Goal: Information Seeking & Learning: Learn about a topic

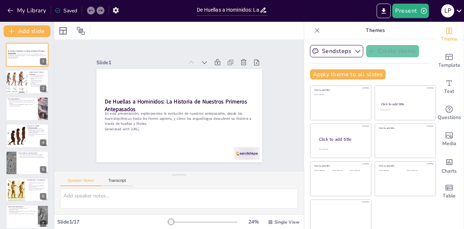
checkbox input "true"
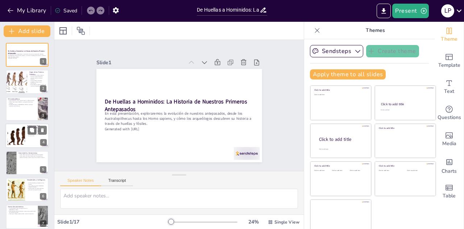
checkbox input "true"
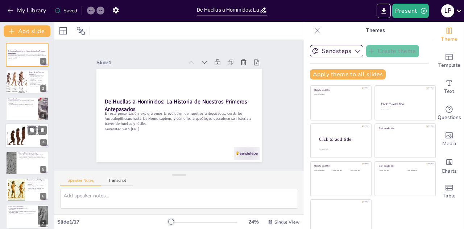
checkbox input "true"
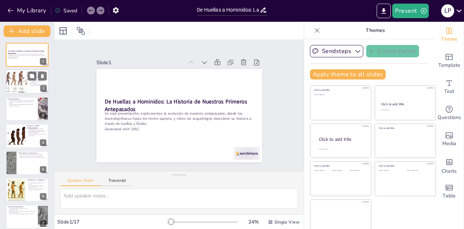
checkbox input "true"
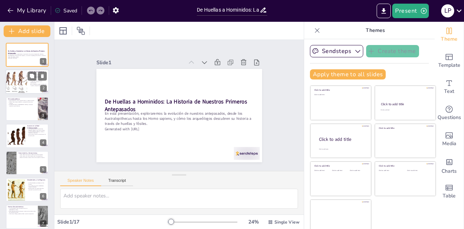
checkbox input "true"
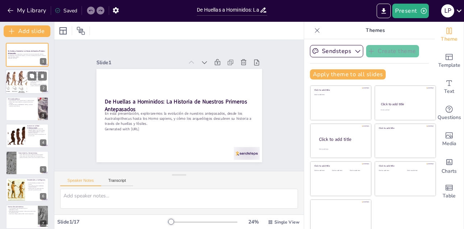
checkbox input "true"
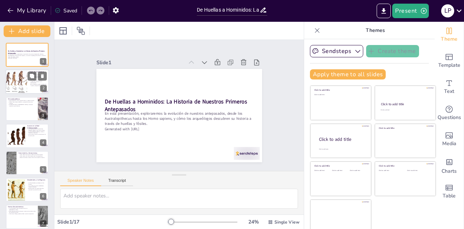
checkbox input "true"
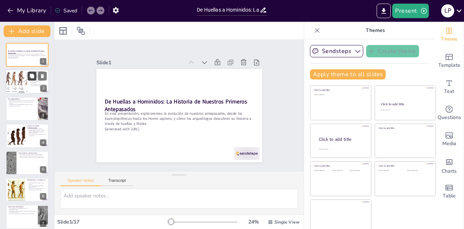
checkbox input "true"
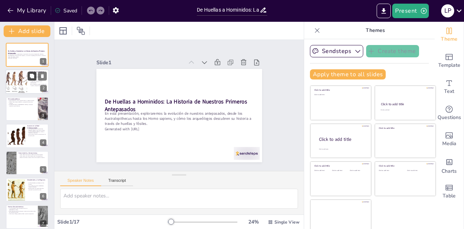
click at [34, 73] on button at bounding box center [32, 76] width 9 height 9
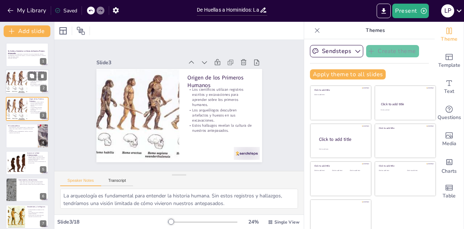
checkbox input "true"
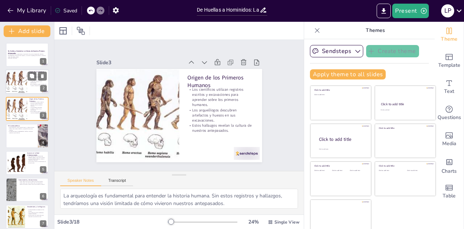
checkbox input "true"
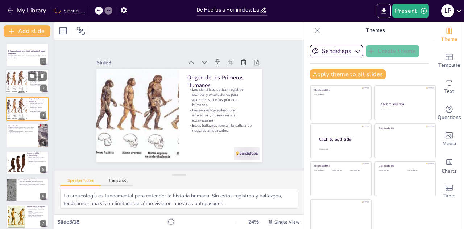
checkbox input "true"
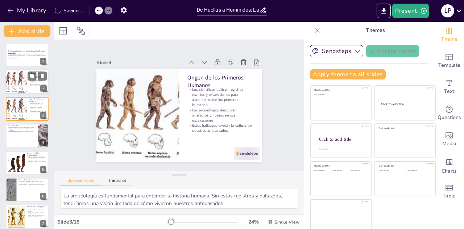
checkbox input "true"
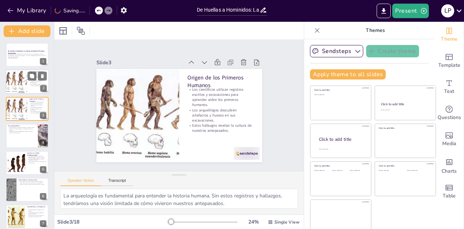
click at [15, 79] on div at bounding box center [16, 82] width 36 height 25
checkbox input "true"
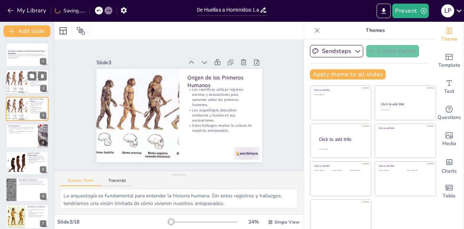
checkbox input "true"
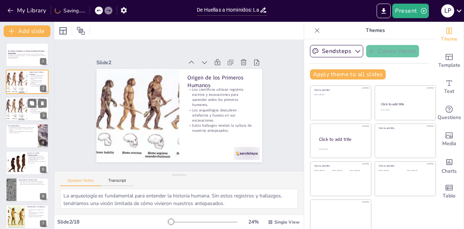
checkbox input "true"
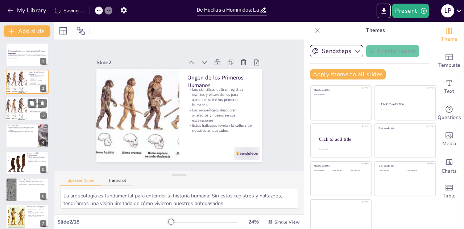
checkbox input "true"
click at [23, 103] on div at bounding box center [16, 108] width 36 height 25
checkbox input "true"
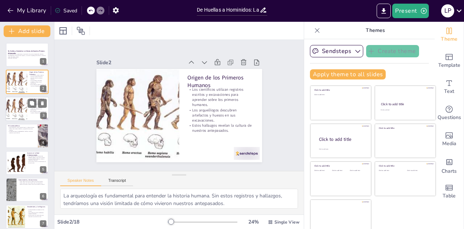
checkbox input "true"
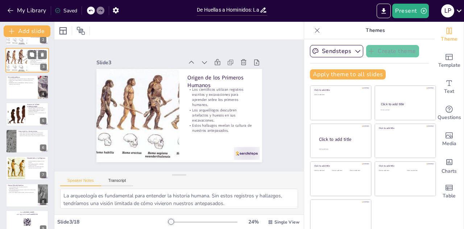
checkbox input "true"
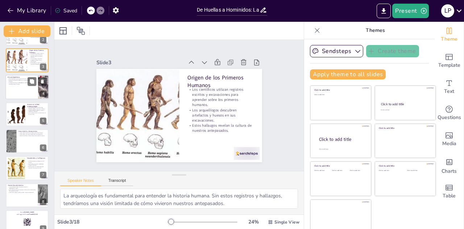
checkbox input "true"
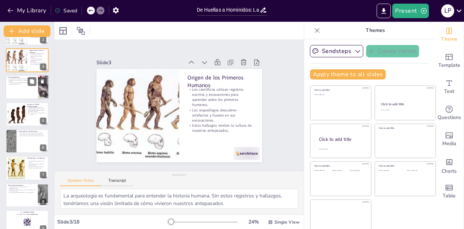
checkbox input "true"
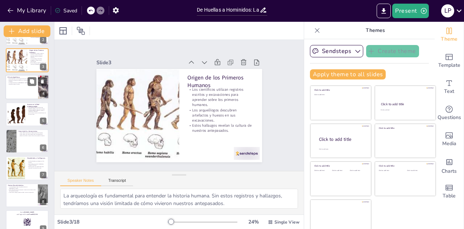
click at [22, 86] on div at bounding box center [27, 87] width 44 height 25
checkbox input "true"
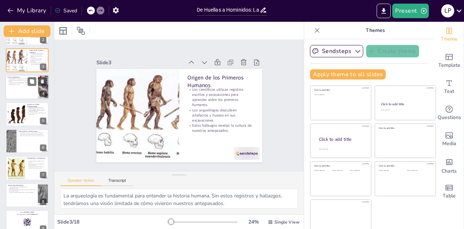
checkbox input "true"
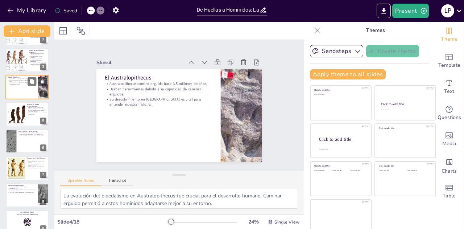
scroll to position [3, 0]
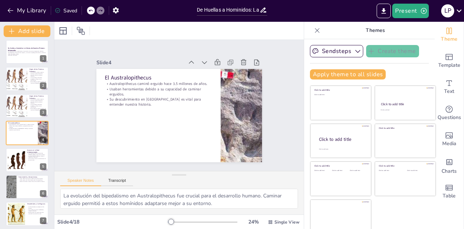
checkbox input "true"
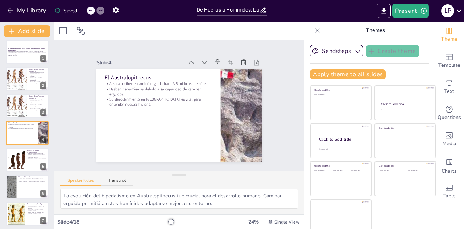
checkbox input "true"
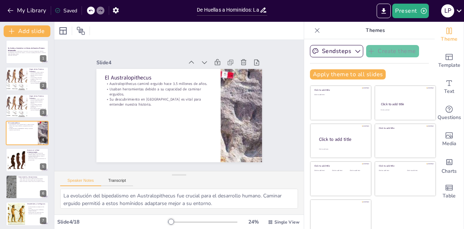
checkbox input "true"
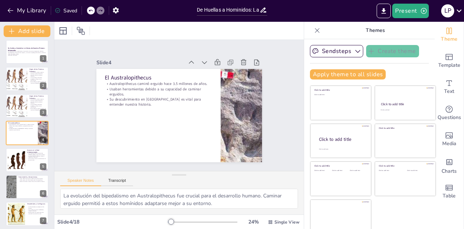
checkbox input "true"
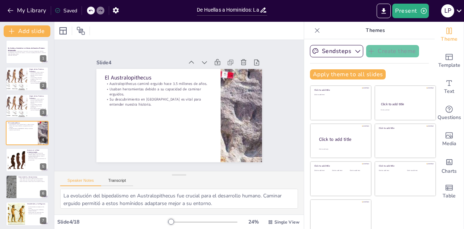
checkbox input "true"
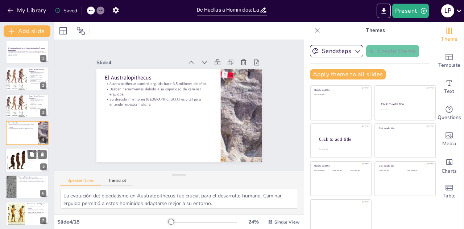
checkbox input "true"
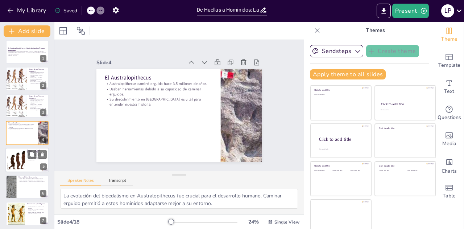
checkbox input "true"
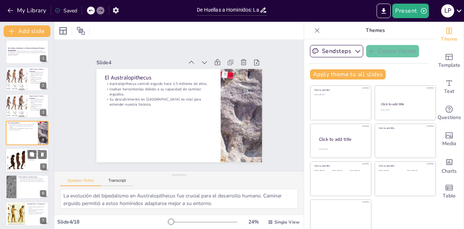
checkbox input "true"
click at [24, 154] on div at bounding box center [16, 160] width 49 height 22
checkbox input "true"
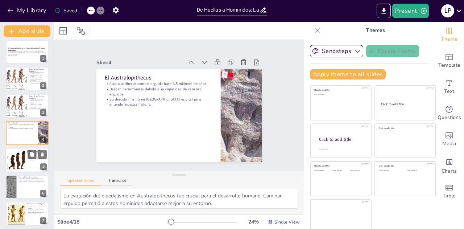
checkbox input "true"
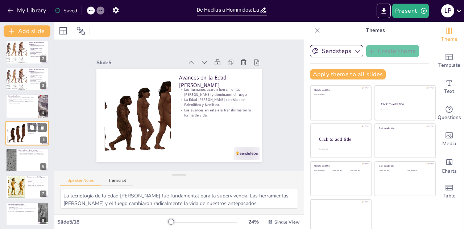
checkbox input "true"
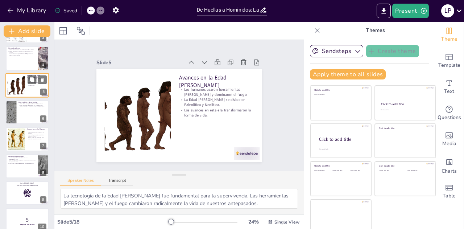
scroll to position [94, 0]
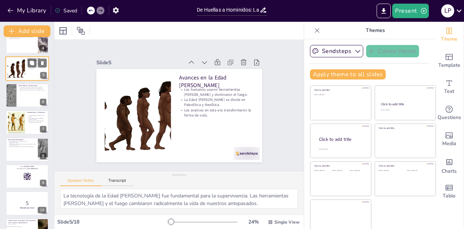
checkbox input "true"
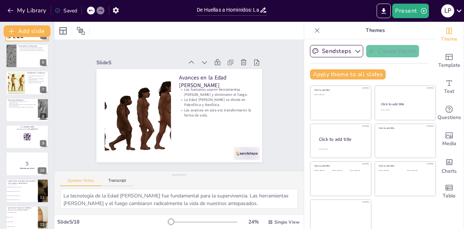
checkbox input "true"
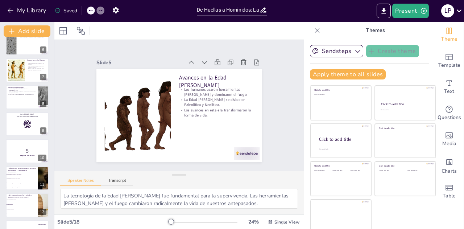
scroll to position [147, 0]
checkbox input "true"
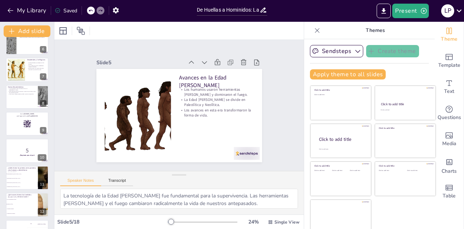
checkbox input "true"
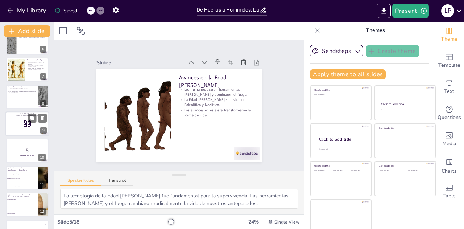
checkbox input "true"
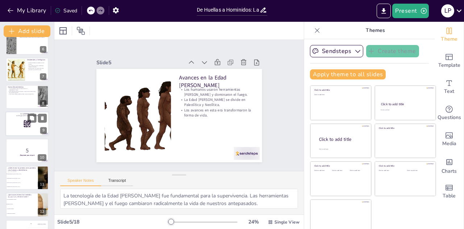
checkbox input "true"
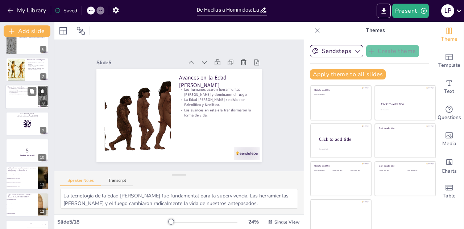
checkbox input "true"
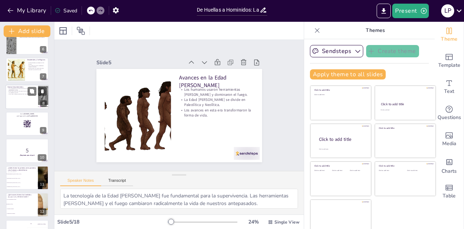
checkbox input "true"
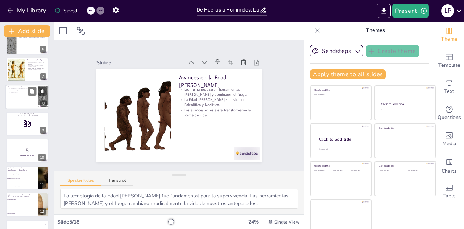
checkbox input "true"
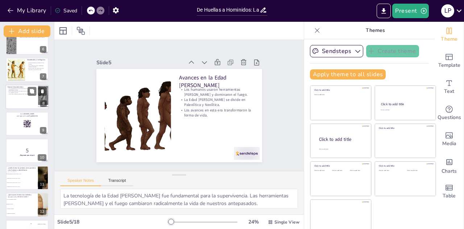
checkbox input "true"
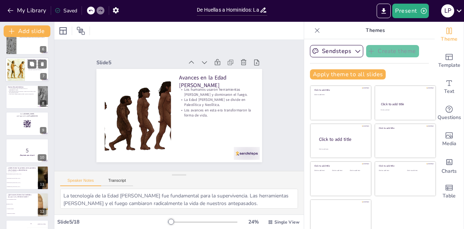
checkbox input "true"
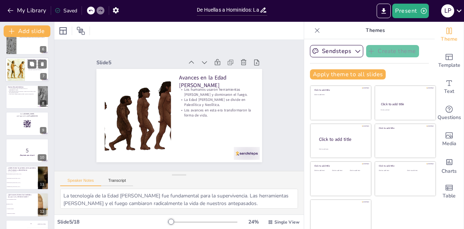
checkbox input "true"
click at [26, 109] on div "De Huellas a Hominidos: La Historia de Nuestros Primeros Antepasados En esta pr…" at bounding box center [27, 137] width 54 height 483
click at [30, 102] on div at bounding box center [27, 97] width 44 height 25
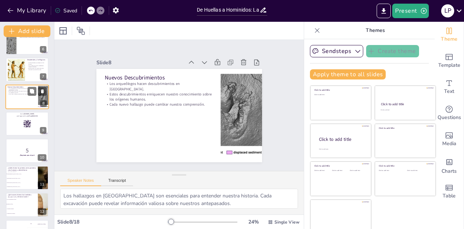
scroll to position [111, 0]
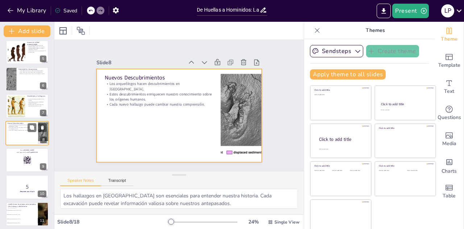
click at [26, 132] on div at bounding box center [27, 133] width 44 height 25
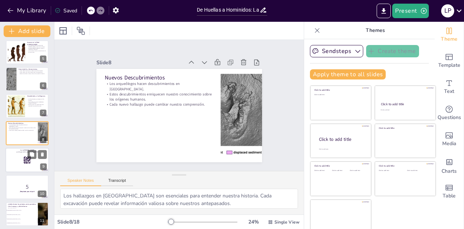
click at [28, 162] on rect at bounding box center [27, 160] width 8 height 8
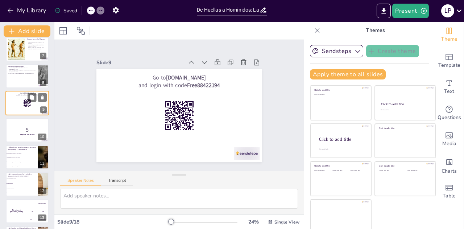
scroll to position [173, 0]
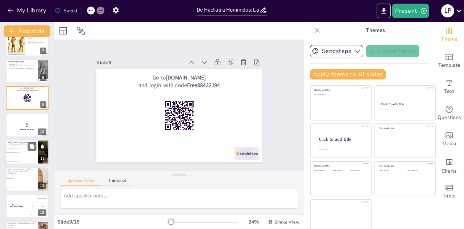
click at [25, 149] on li "Australopithecus en [GEOGRAPHIC_DATA]" at bounding box center [21, 148] width 33 height 4
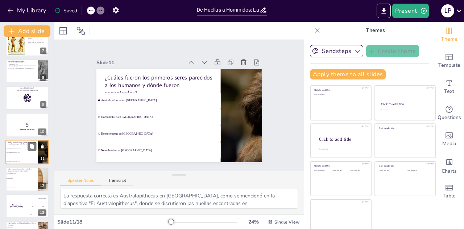
scroll to position [192, 0]
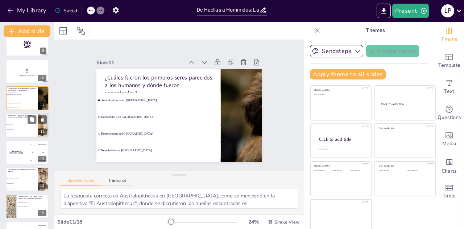
click at [19, 117] on p "¿Qué avances hicieron los homínidos durante la Era [PERSON_NAME]?" at bounding box center [22, 116] width 28 height 4
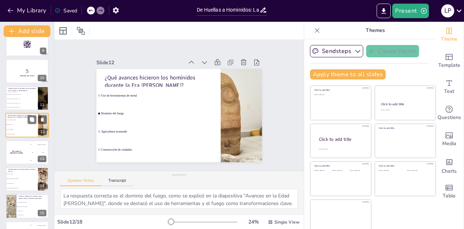
scroll to position [218, 0]
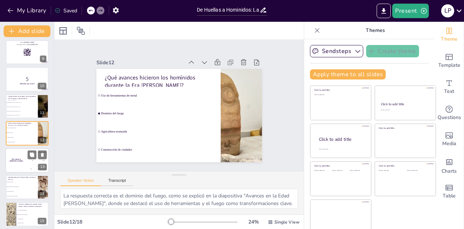
click at [20, 161] on h4 "The winner is [PERSON_NAME]" at bounding box center [16, 160] width 22 height 4
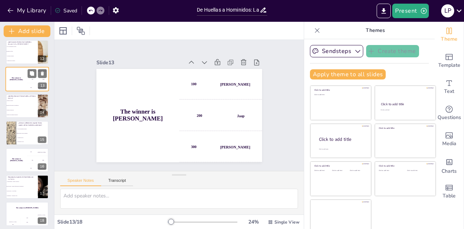
scroll to position [302, 0]
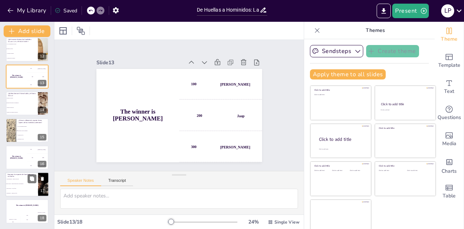
click at [21, 180] on li "Australopithecus - Primeros cazadores" at bounding box center [21, 179] width 33 height 5
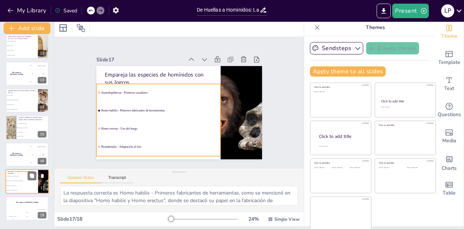
scroll to position [4, 0]
